Goal: Browse casually: Explore the website without a specific task or goal

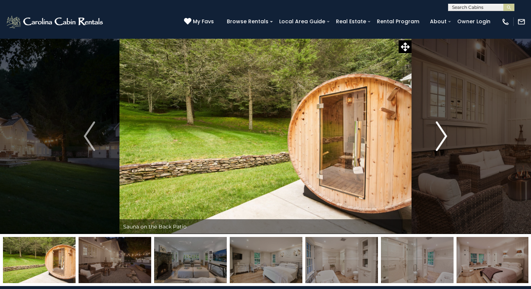
click at [440, 142] on img "Next" at bounding box center [441, 136] width 11 height 30
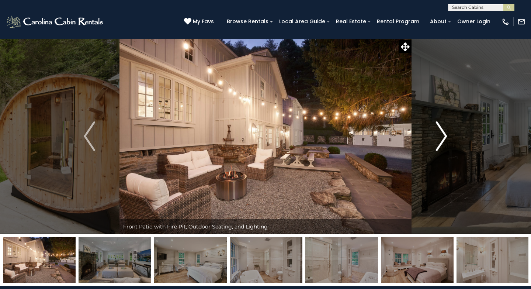
click at [440, 142] on img "Next" at bounding box center [441, 136] width 11 height 30
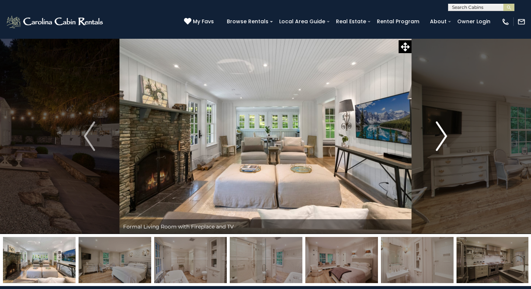
click at [440, 142] on img "Next" at bounding box center [441, 136] width 11 height 30
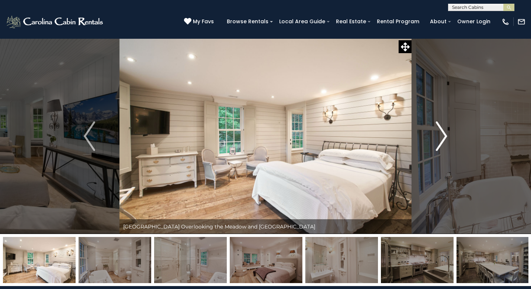
click at [440, 142] on img "Next" at bounding box center [441, 136] width 11 height 30
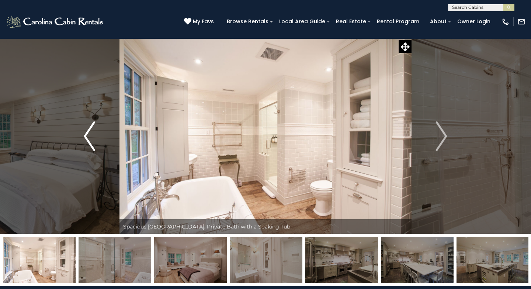
click at [89, 137] on img "Previous" at bounding box center [89, 136] width 11 height 30
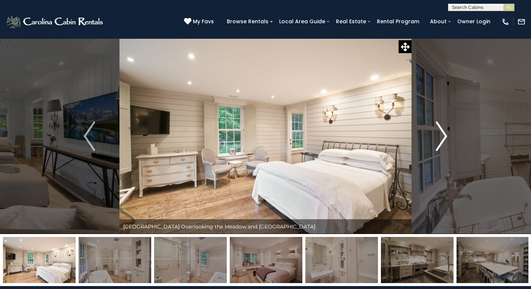
click at [442, 133] on img "Next" at bounding box center [441, 136] width 11 height 30
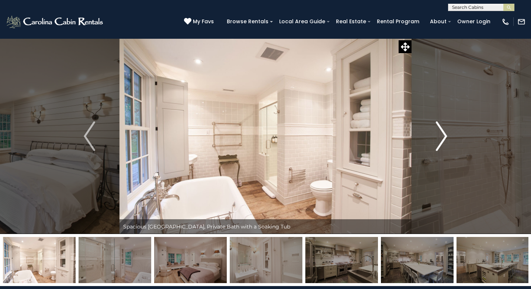
click at [442, 133] on img "Next" at bounding box center [441, 136] width 11 height 30
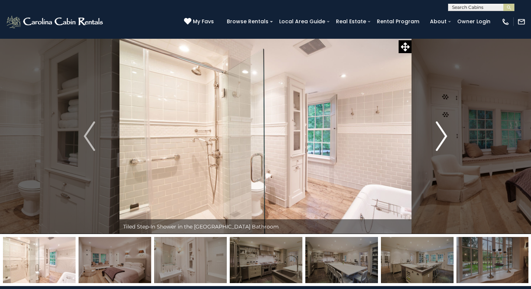
click at [442, 133] on img "Next" at bounding box center [441, 136] width 11 height 30
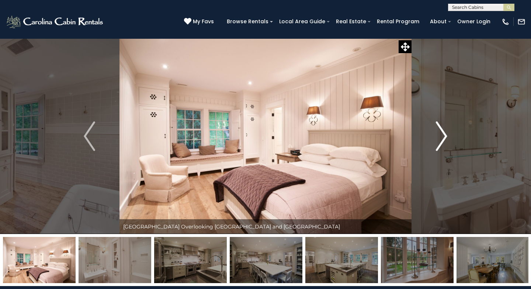
click at [442, 133] on img "Next" at bounding box center [441, 136] width 11 height 30
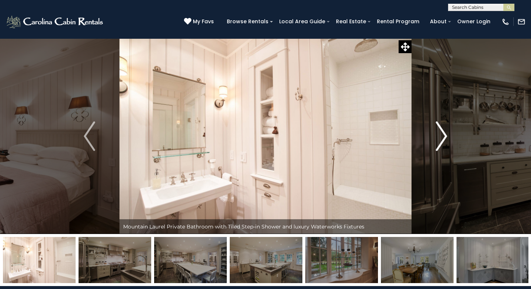
click at [442, 133] on img "Next" at bounding box center [441, 136] width 11 height 30
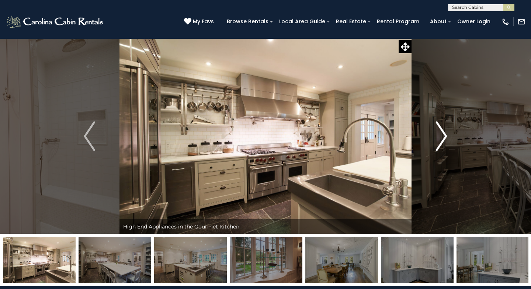
click at [442, 133] on img "Next" at bounding box center [441, 136] width 11 height 30
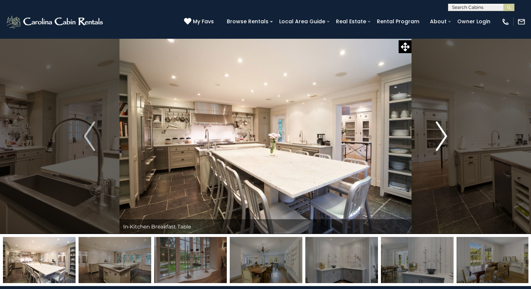
click at [442, 133] on img "Next" at bounding box center [441, 136] width 11 height 30
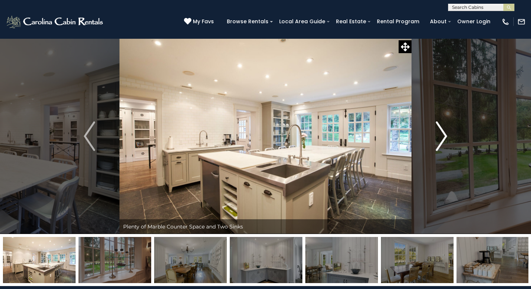
click at [442, 133] on img "Next" at bounding box center [441, 136] width 11 height 30
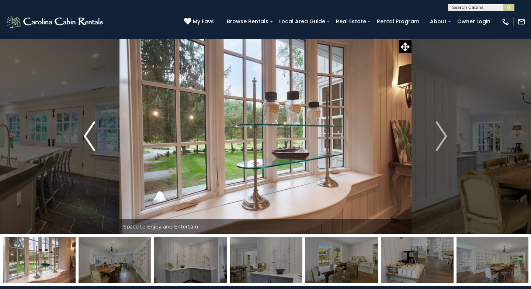
click at [86, 138] on img "Previous" at bounding box center [89, 136] width 11 height 30
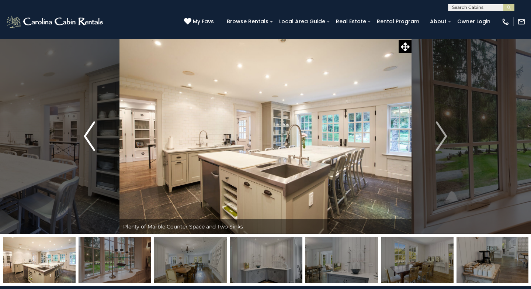
click at [86, 138] on img "Previous" at bounding box center [89, 136] width 11 height 30
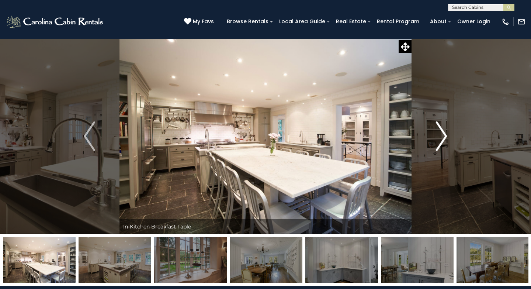
click at [434, 134] on button "Next" at bounding box center [442, 136] width 60 height 196
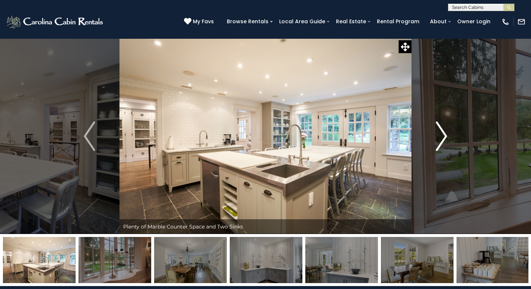
click at [442, 134] on img "Next" at bounding box center [441, 136] width 11 height 30
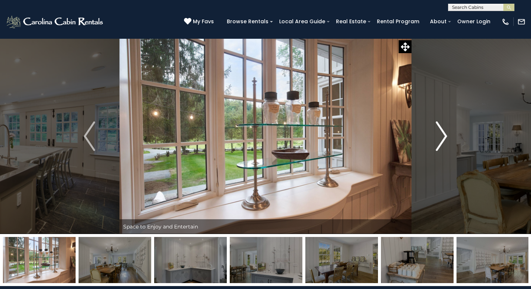
click at [442, 134] on img "Next" at bounding box center [441, 136] width 11 height 30
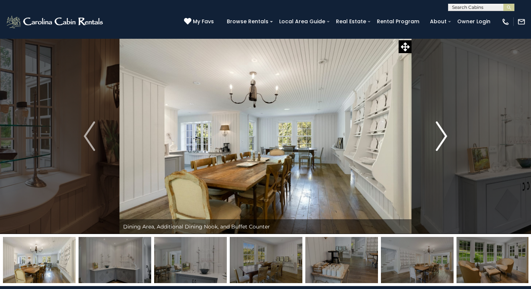
click at [442, 134] on img "Next" at bounding box center [441, 136] width 11 height 30
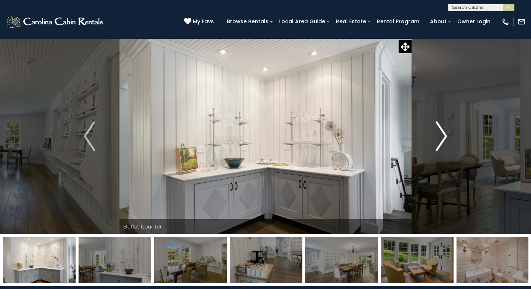
click at [442, 134] on img "Next" at bounding box center [441, 136] width 11 height 30
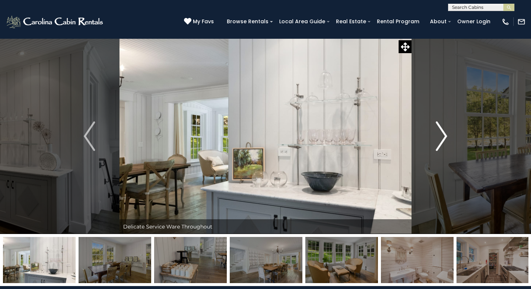
click at [442, 134] on img "Next" at bounding box center [441, 136] width 11 height 30
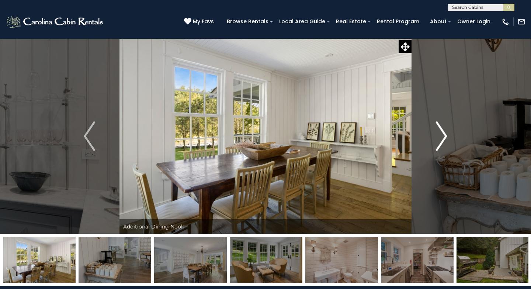
click at [442, 134] on img "Next" at bounding box center [441, 136] width 11 height 30
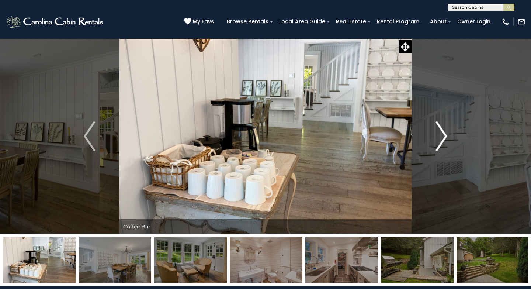
click at [442, 134] on img "Next" at bounding box center [441, 136] width 11 height 30
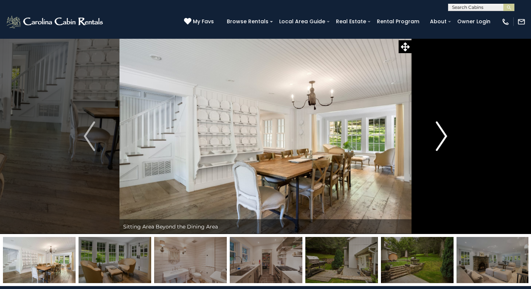
click at [442, 134] on img "Next" at bounding box center [441, 136] width 11 height 30
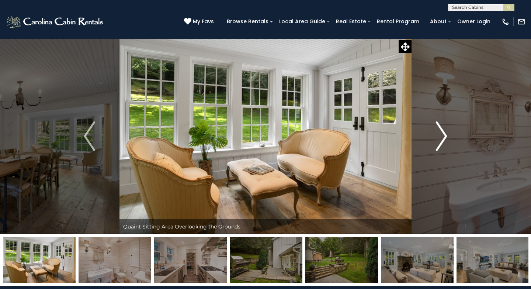
click at [442, 134] on img "Next" at bounding box center [441, 136] width 11 height 30
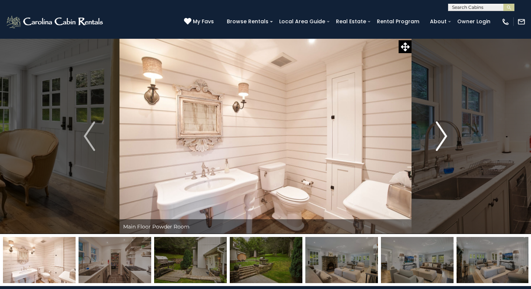
click at [442, 134] on img "Next" at bounding box center [441, 136] width 11 height 30
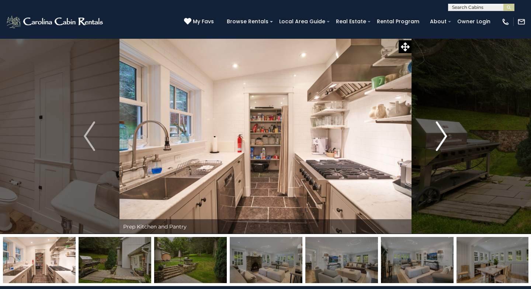
click at [442, 134] on img "Next" at bounding box center [441, 136] width 11 height 30
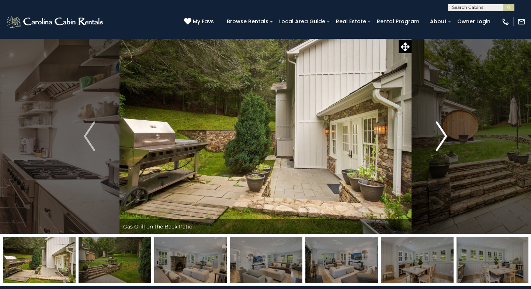
click at [442, 134] on img "Next" at bounding box center [441, 136] width 11 height 30
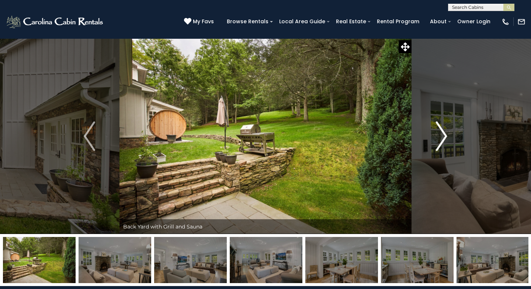
click at [442, 134] on img "Next" at bounding box center [441, 136] width 11 height 30
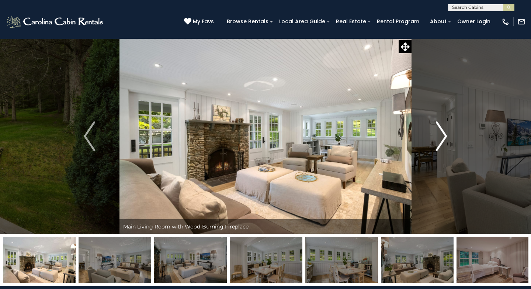
click at [442, 134] on img "Next" at bounding box center [441, 136] width 11 height 30
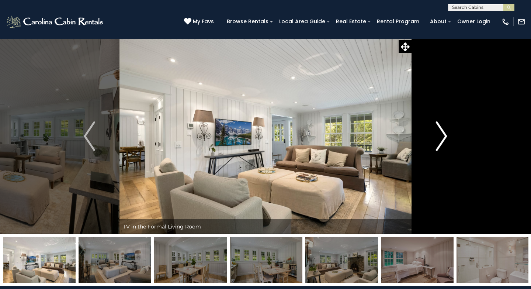
click at [442, 134] on img "Next" at bounding box center [441, 136] width 11 height 30
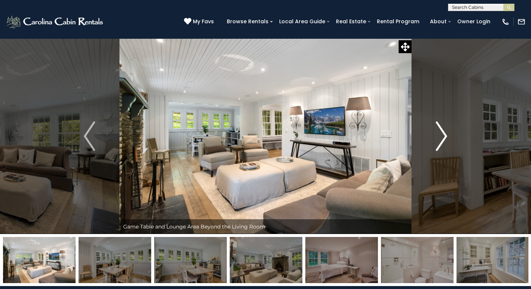
click at [442, 134] on img "Next" at bounding box center [441, 136] width 11 height 30
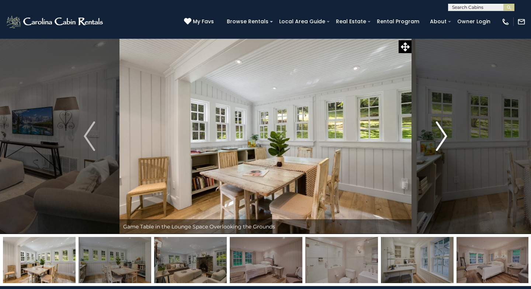
click at [442, 134] on img "Next" at bounding box center [441, 136] width 11 height 30
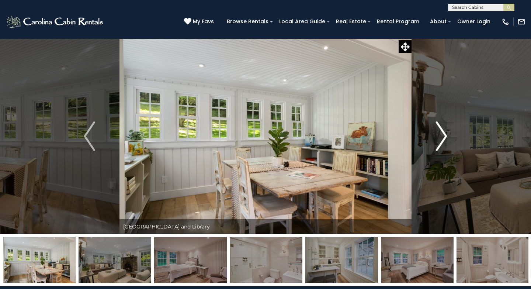
click at [442, 134] on img "Next" at bounding box center [441, 136] width 11 height 30
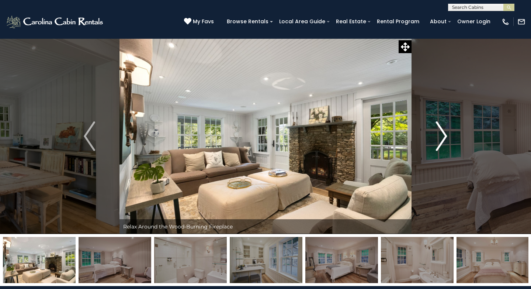
click at [442, 134] on img "Next" at bounding box center [441, 136] width 11 height 30
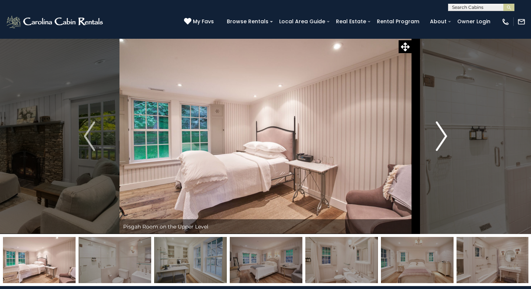
click at [442, 134] on img "Next" at bounding box center [441, 136] width 11 height 30
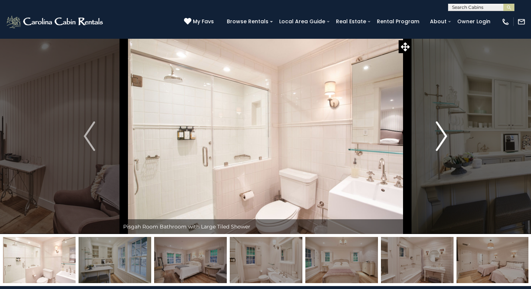
click at [442, 134] on img "Next" at bounding box center [441, 136] width 11 height 30
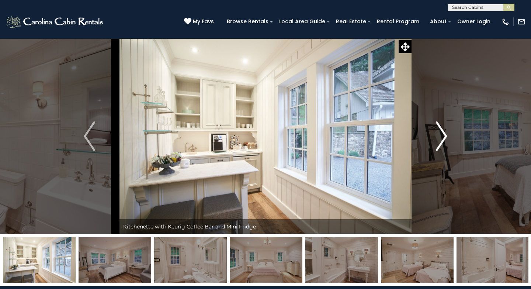
click at [442, 134] on img "Next" at bounding box center [441, 136] width 11 height 30
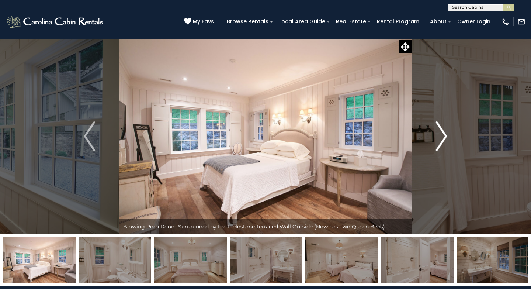
click at [442, 134] on img "Next" at bounding box center [441, 136] width 11 height 30
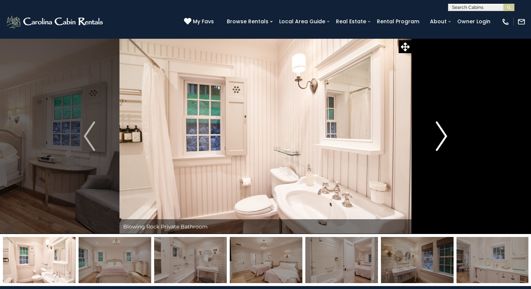
click at [440, 132] on img "Next" at bounding box center [441, 136] width 11 height 30
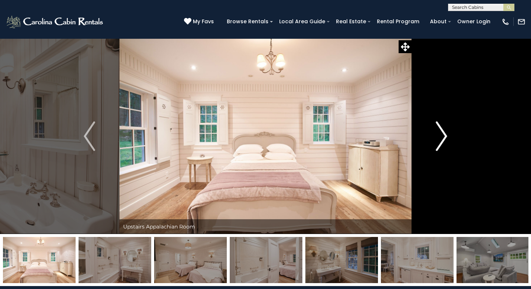
click at [442, 137] on img "Next" at bounding box center [441, 136] width 11 height 30
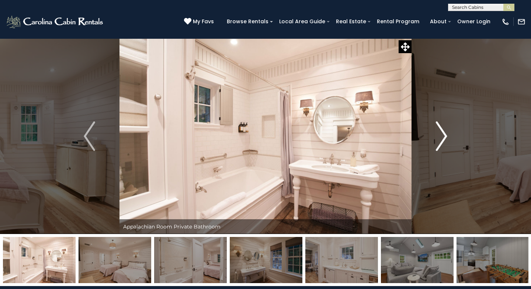
click at [442, 137] on img "Next" at bounding box center [441, 136] width 11 height 30
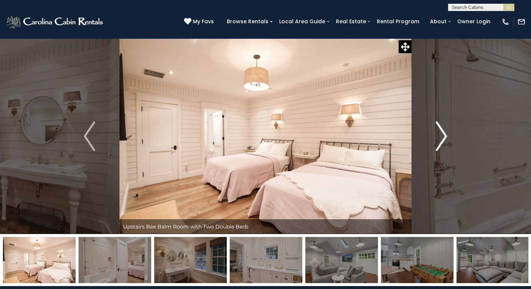
click at [442, 137] on img "Next" at bounding box center [441, 136] width 11 height 30
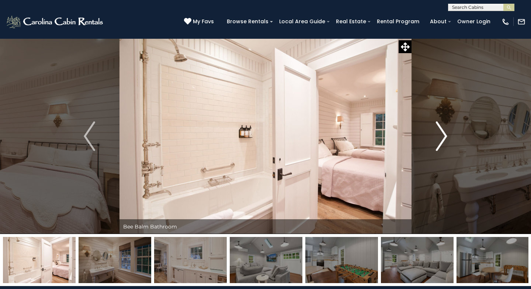
click at [442, 137] on img "Next" at bounding box center [441, 136] width 11 height 30
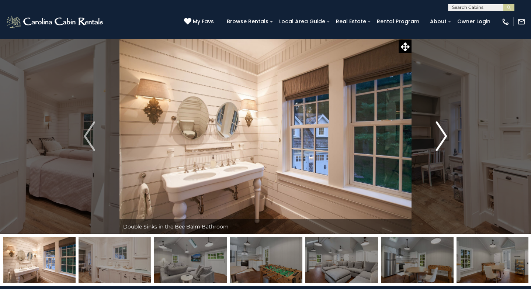
click at [442, 137] on img "Next" at bounding box center [441, 136] width 11 height 30
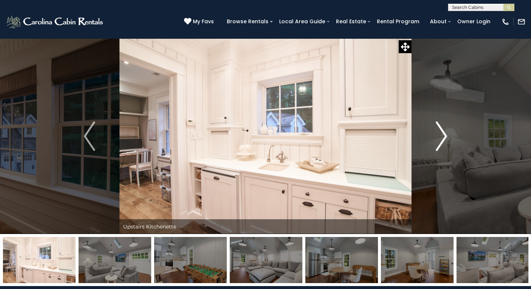
click at [442, 137] on img "Next" at bounding box center [441, 136] width 11 height 30
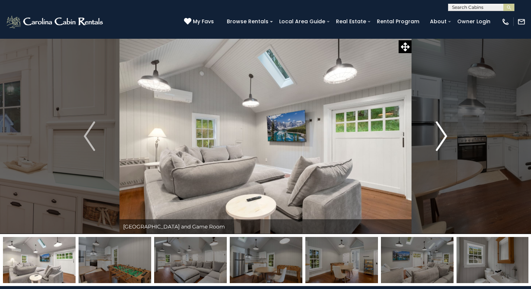
click at [442, 137] on img "Next" at bounding box center [441, 136] width 11 height 30
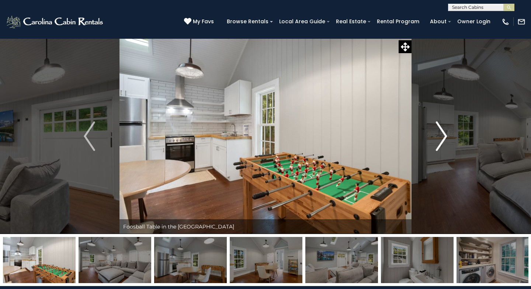
click at [442, 137] on img "Next" at bounding box center [441, 136] width 11 height 30
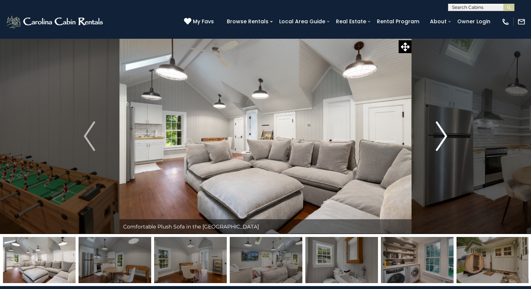
click at [442, 137] on img "Next" at bounding box center [441, 136] width 11 height 30
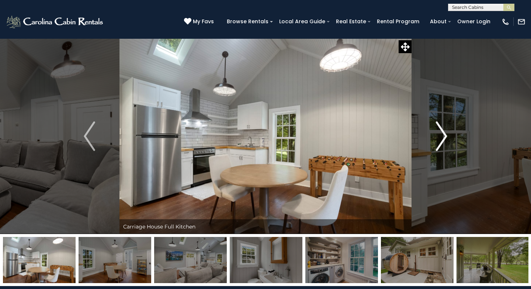
click at [442, 137] on img "Next" at bounding box center [441, 136] width 11 height 30
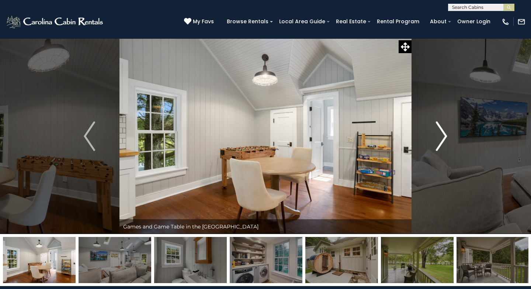
click at [442, 137] on img "Next" at bounding box center [441, 136] width 11 height 30
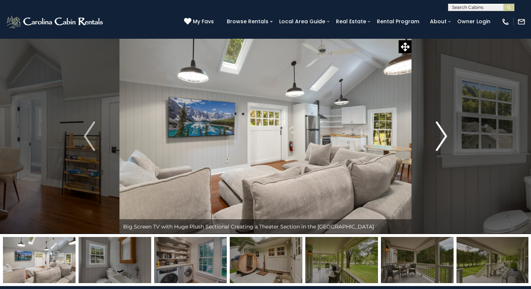
click at [442, 137] on img "Next" at bounding box center [441, 136] width 11 height 30
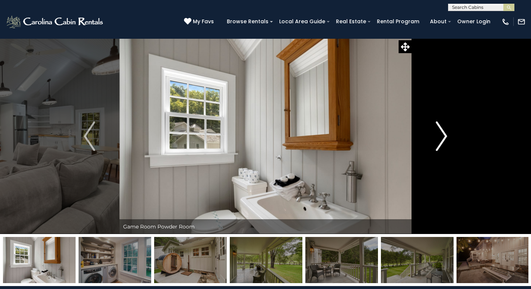
click at [442, 137] on img "Next" at bounding box center [441, 136] width 11 height 30
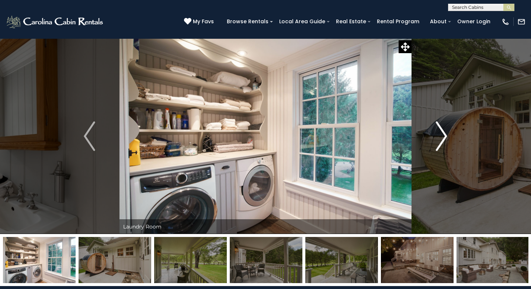
click at [442, 137] on img "Next" at bounding box center [441, 136] width 11 height 30
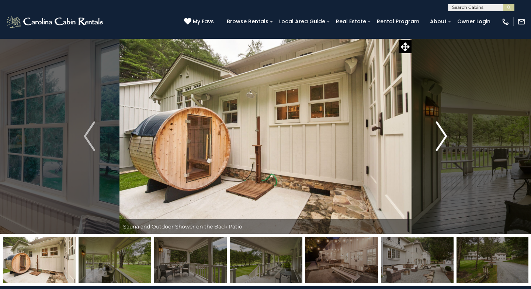
click at [442, 137] on img "Next" at bounding box center [441, 136] width 11 height 30
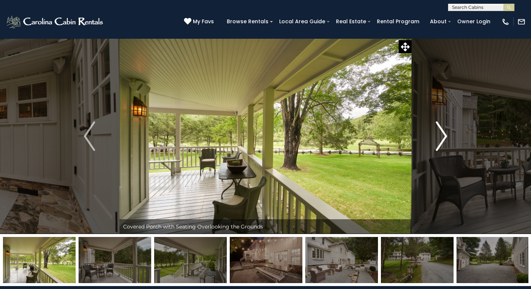
click at [442, 137] on img "Next" at bounding box center [441, 136] width 11 height 30
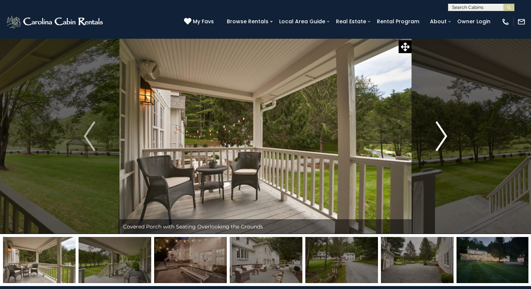
click at [442, 137] on img "Next" at bounding box center [441, 136] width 11 height 30
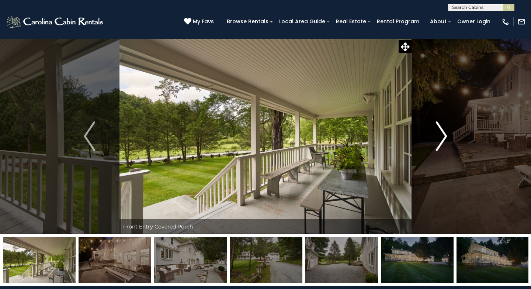
click at [442, 137] on img "Next" at bounding box center [441, 136] width 11 height 30
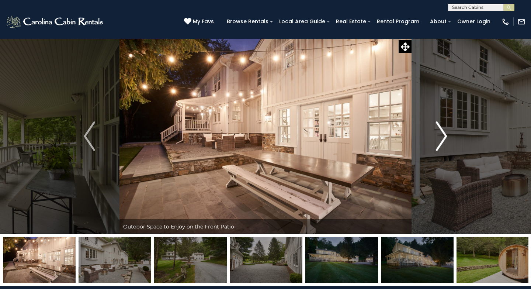
click at [443, 136] on img "Next" at bounding box center [441, 136] width 11 height 30
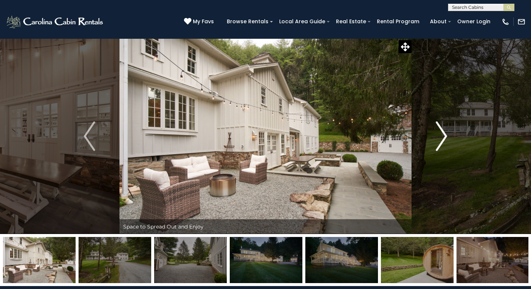
click at [443, 136] on img "Next" at bounding box center [441, 136] width 11 height 30
